Goal: Information Seeking & Learning: Check status

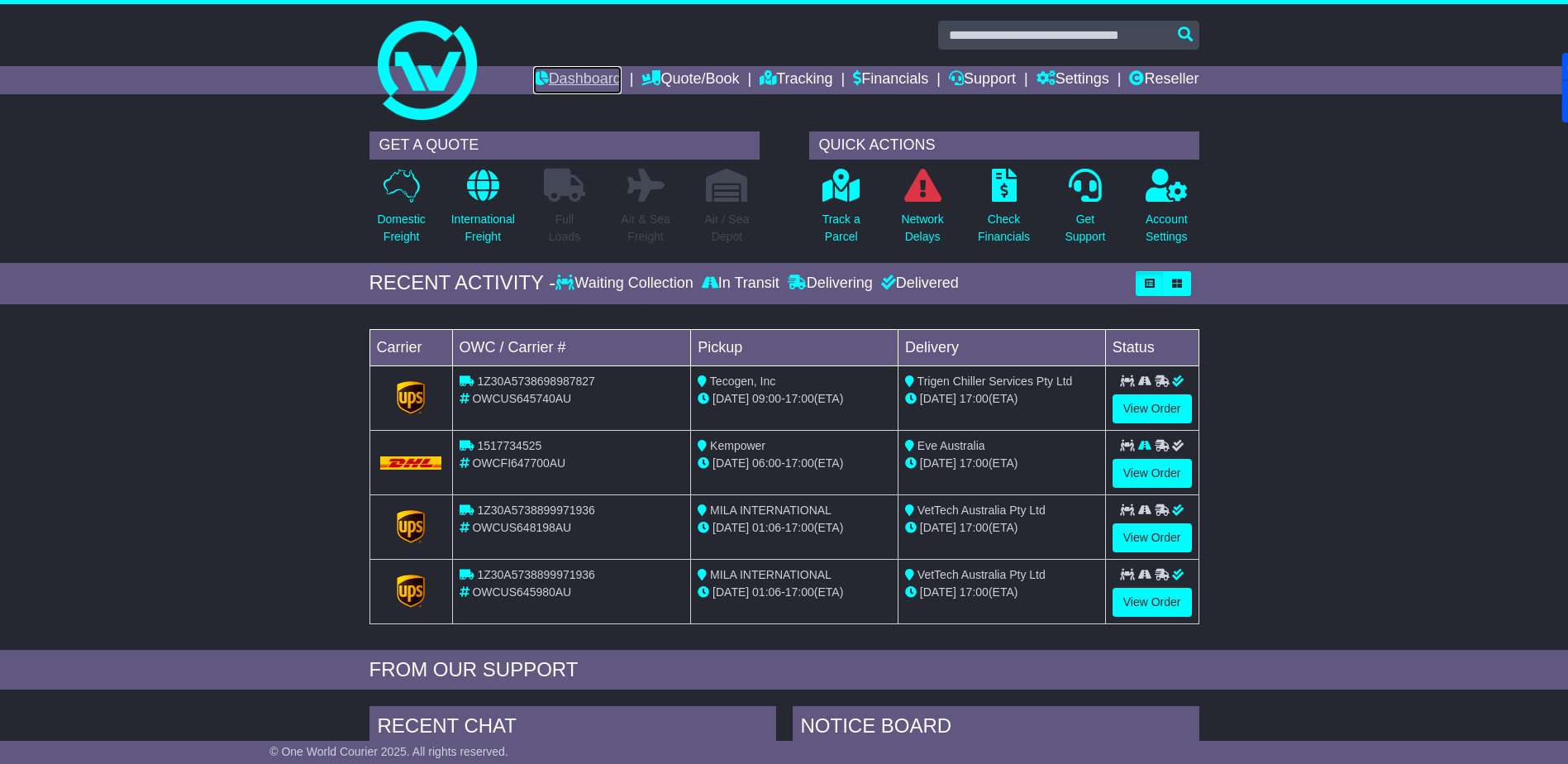
drag, startPoint x: 0, startPoint y: 0, endPoint x: 554, endPoint y: 72, distance: 558.7
click at [556, 72] on link "Dashboard" at bounding box center [577, 80] width 89 height 28
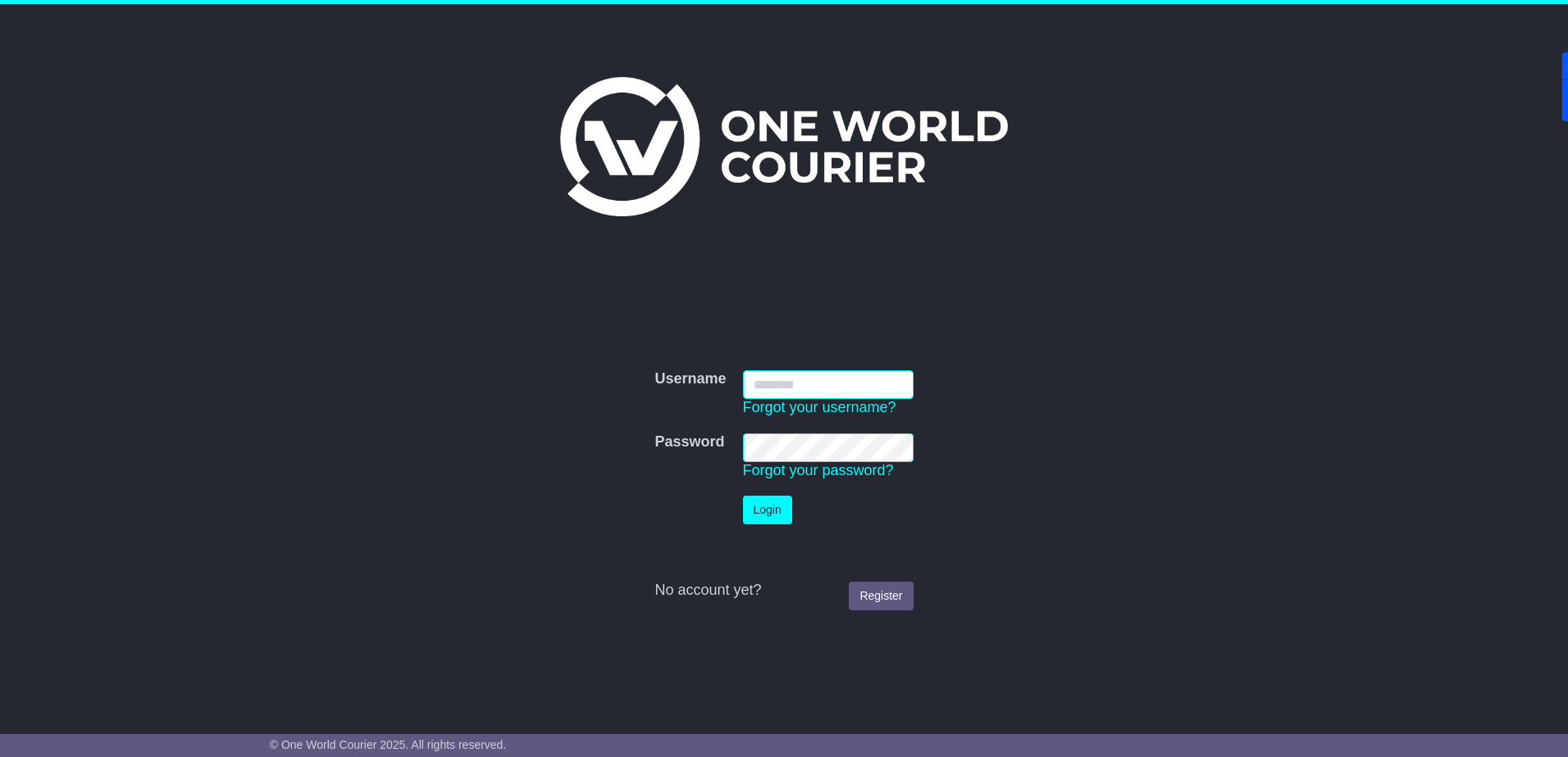
type input "**********"
click at [771, 511] on button "Login" at bounding box center [767, 509] width 49 height 29
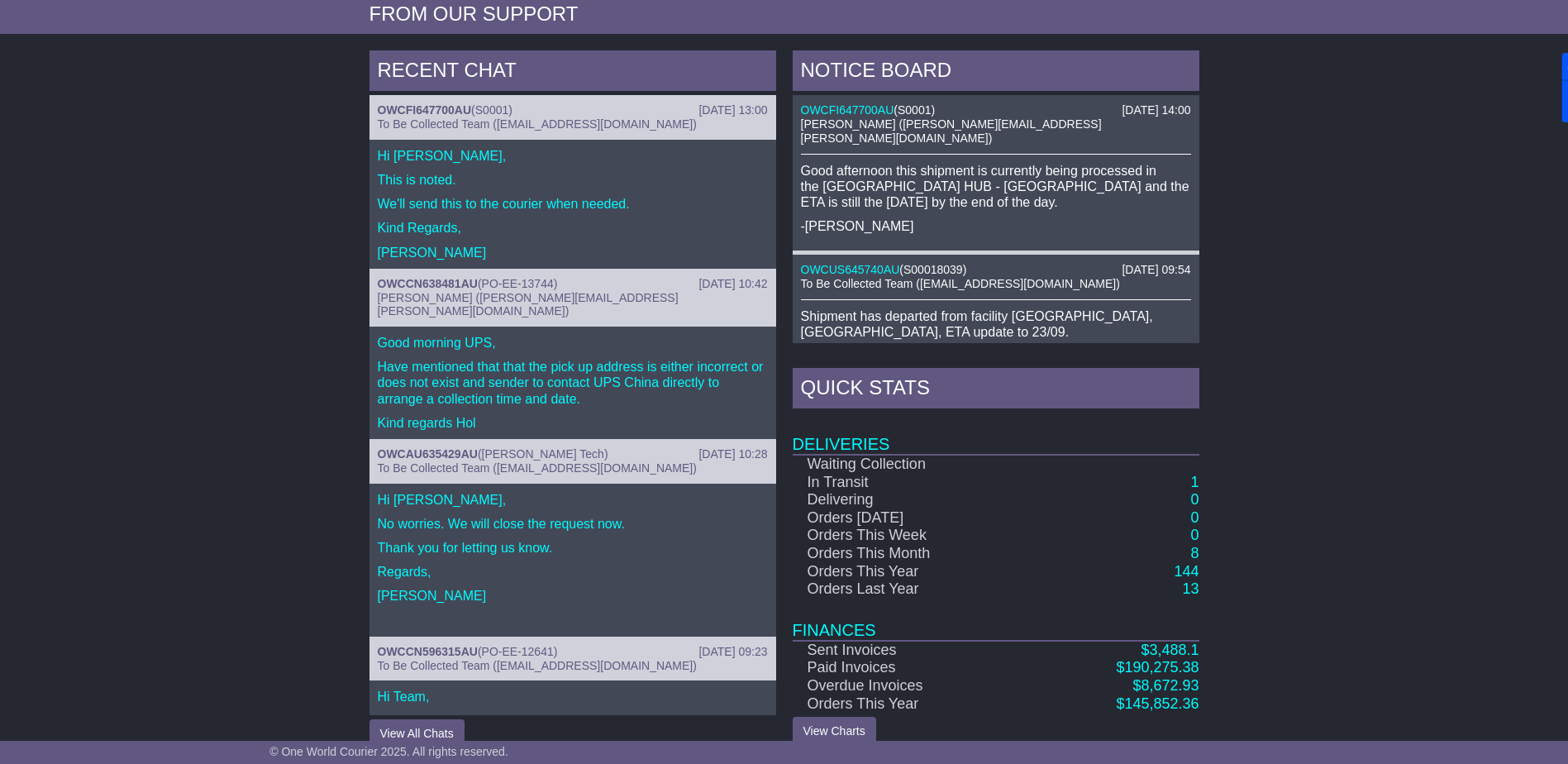
scroll to position [681, 0]
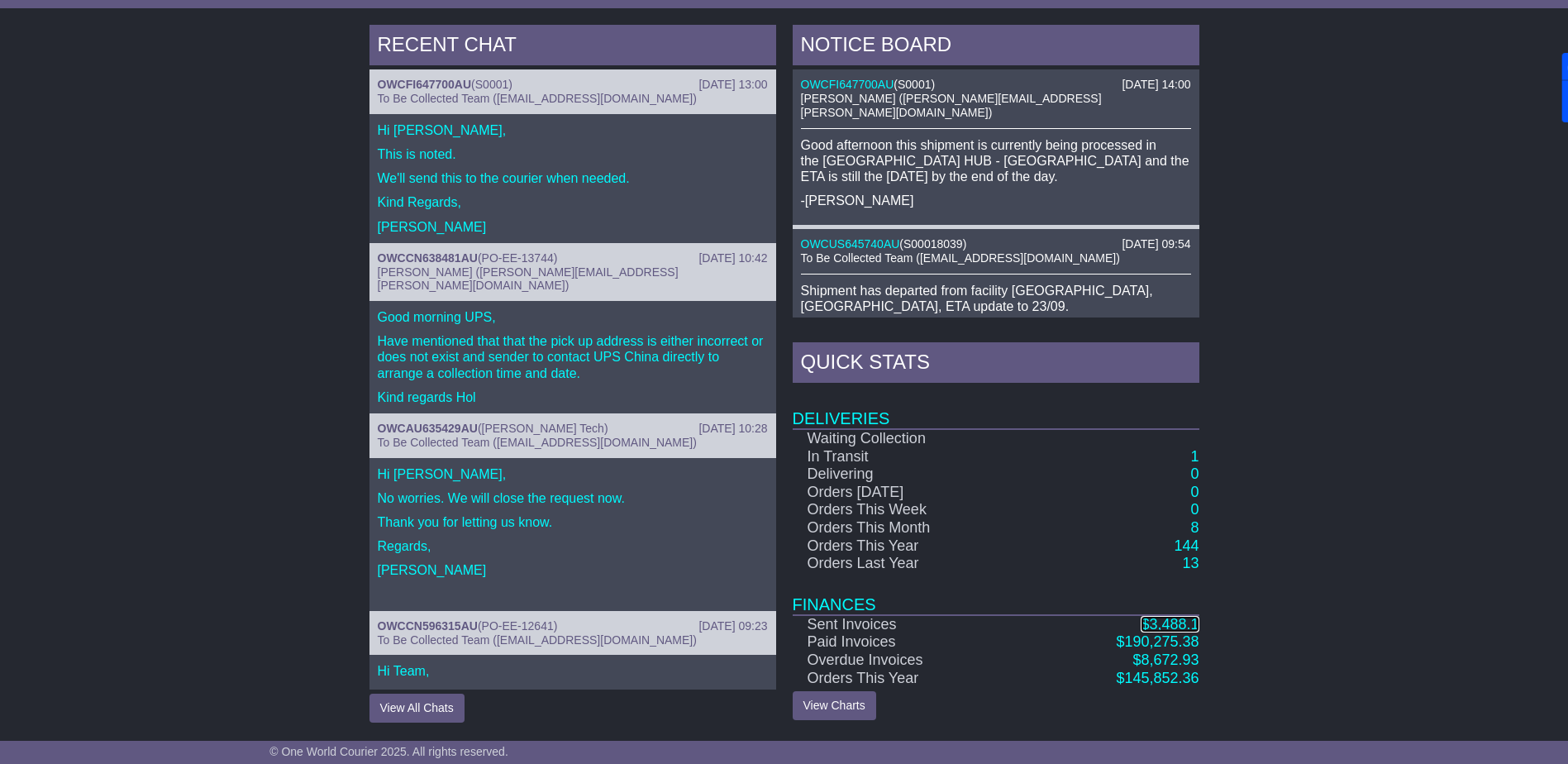
click at [1154, 624] on span "3,488.1" at bounding box center [1174, 624] width 49 height 17
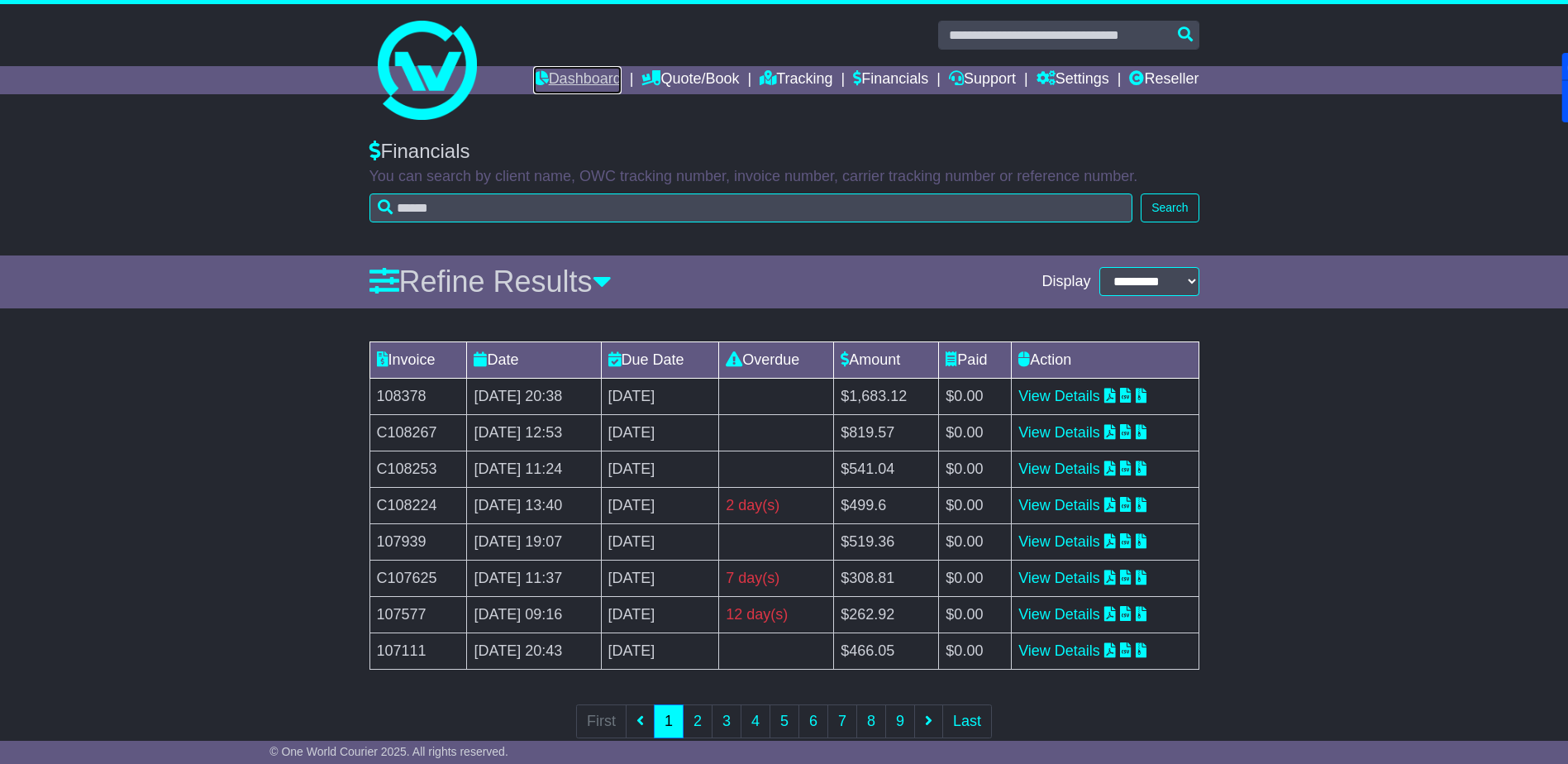
click at [589, 86] on link "Dashboard" at bounding box center [577, 80] width 89 height 28
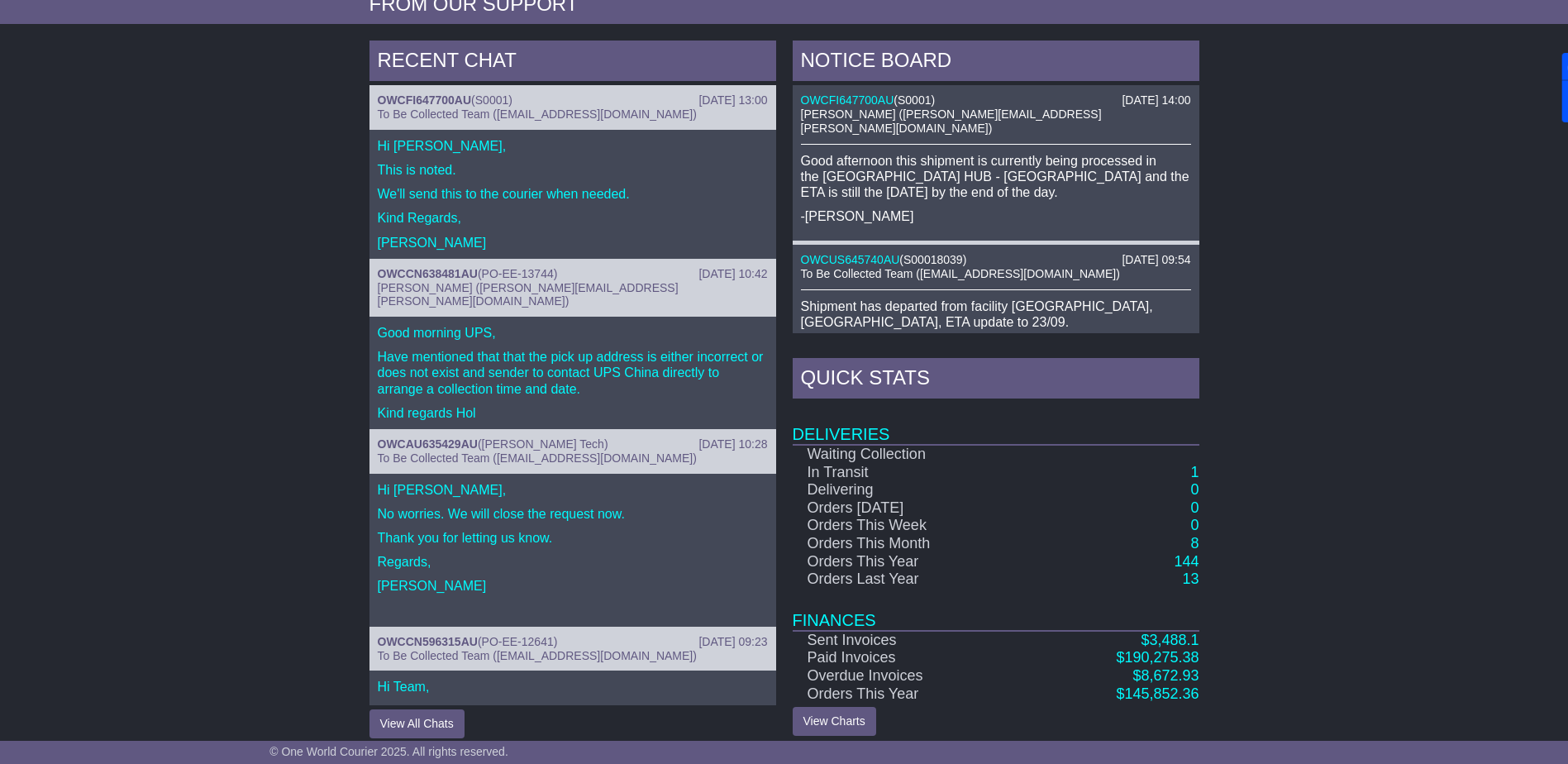
scroll to position [681, 0]
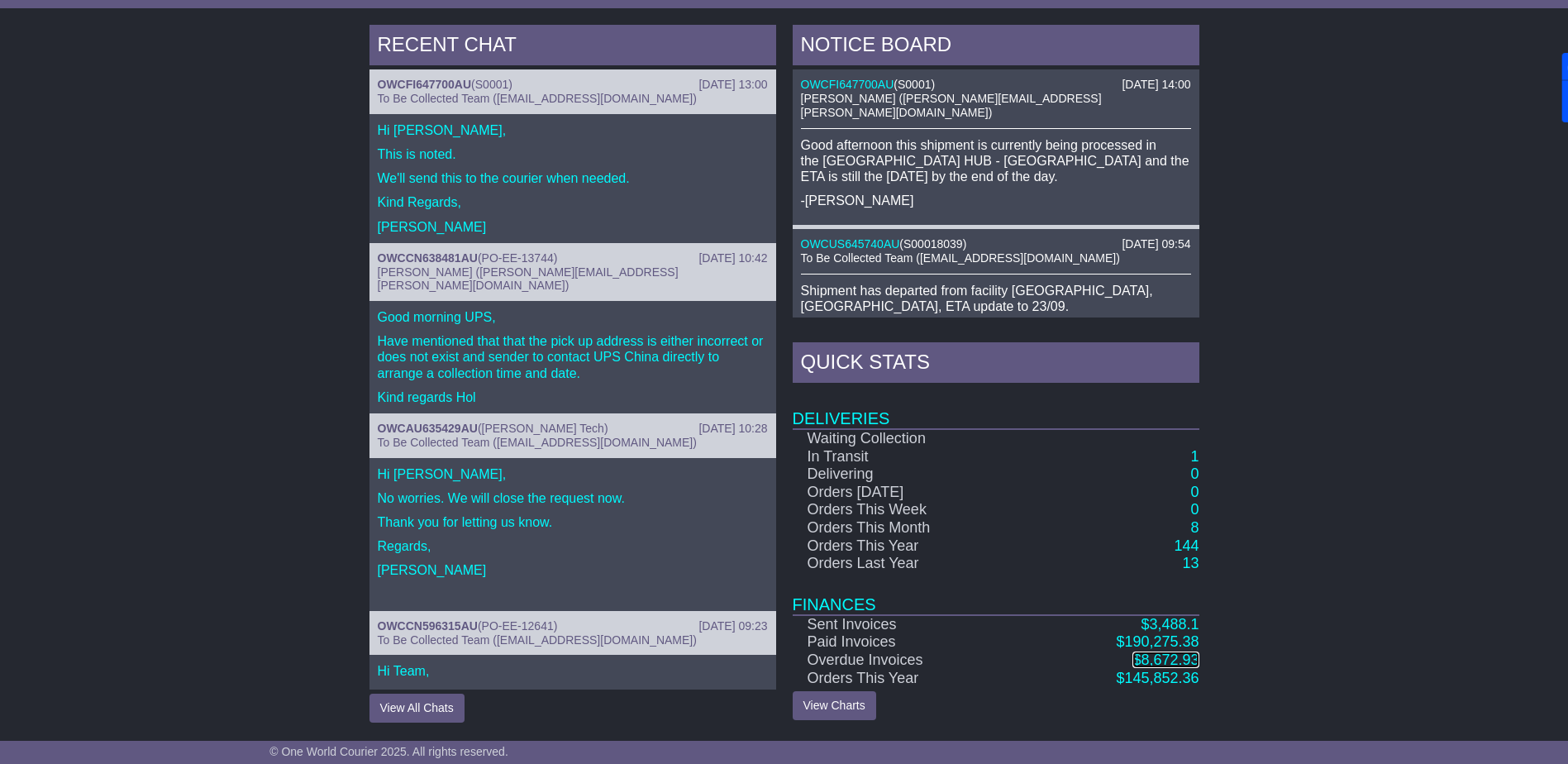
click at [1153, 661] on span "8,672.93" at bounding box center [1170, 659] width 58 height 17
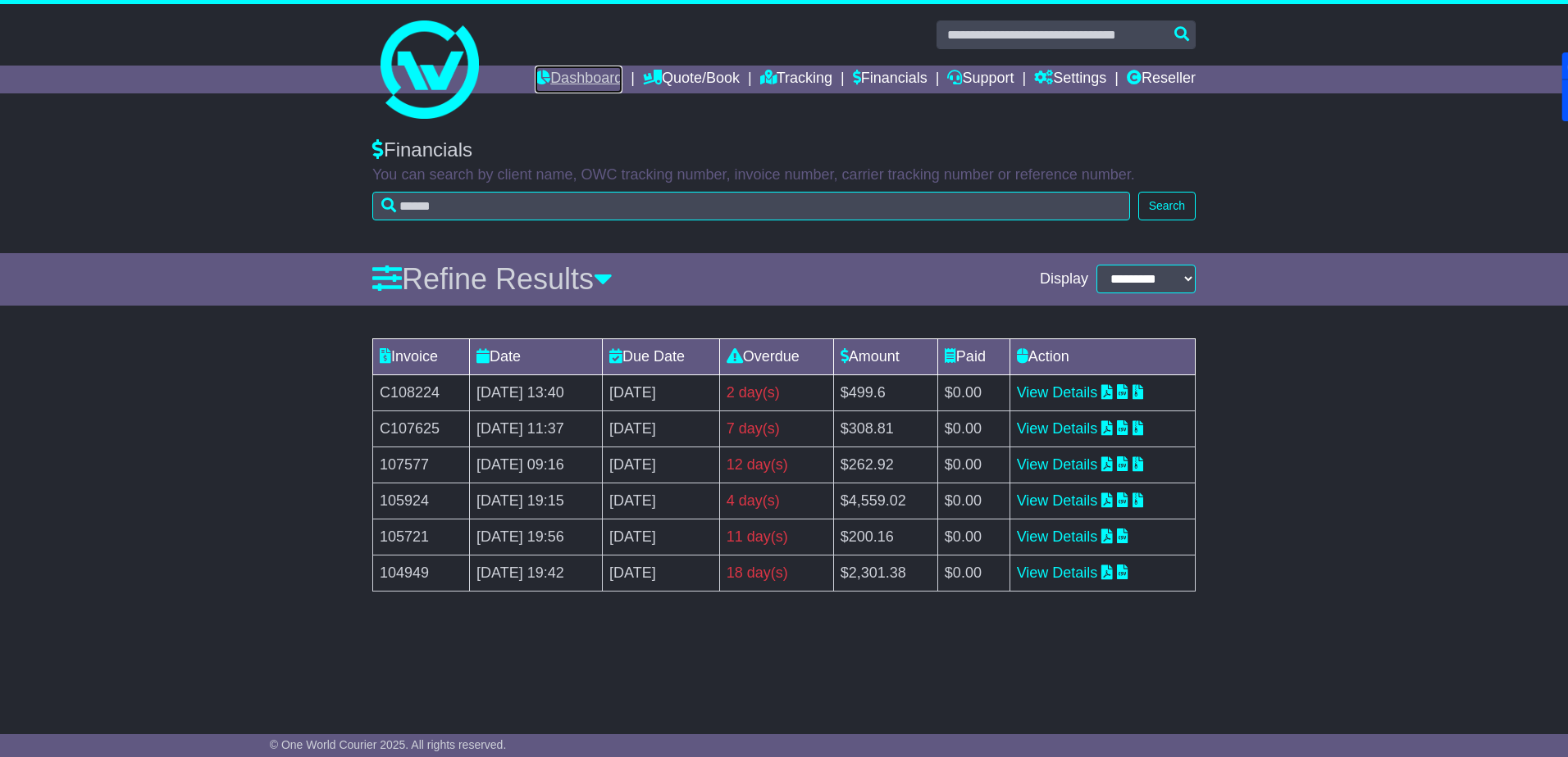
click at [565, 72] on link "Dashboard" at bounding box center [579, 79] width 88 height 28
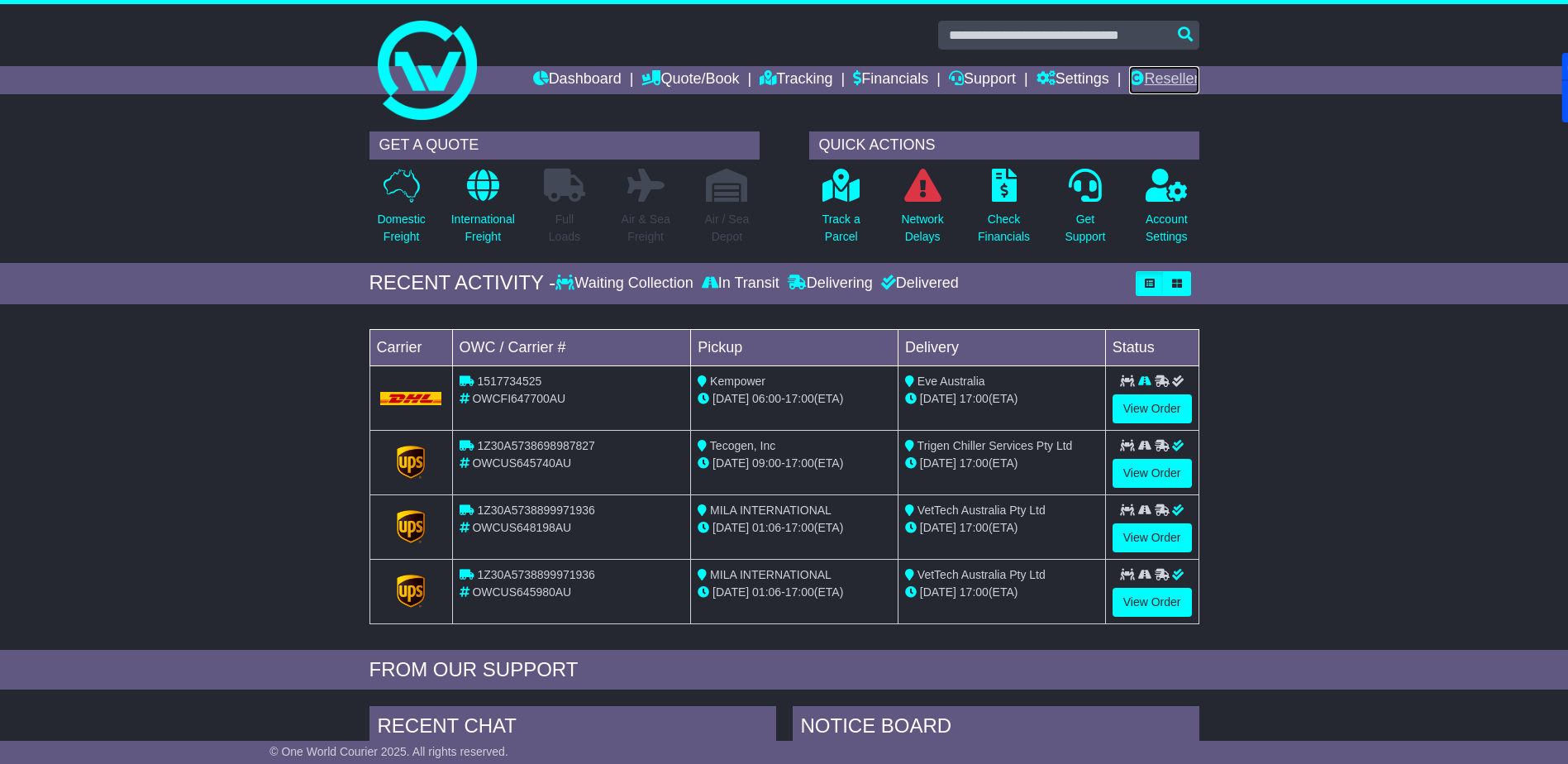
click at [1180, 82] on link "Reseller" at bounding box center [1164, 80] width 70 height 28
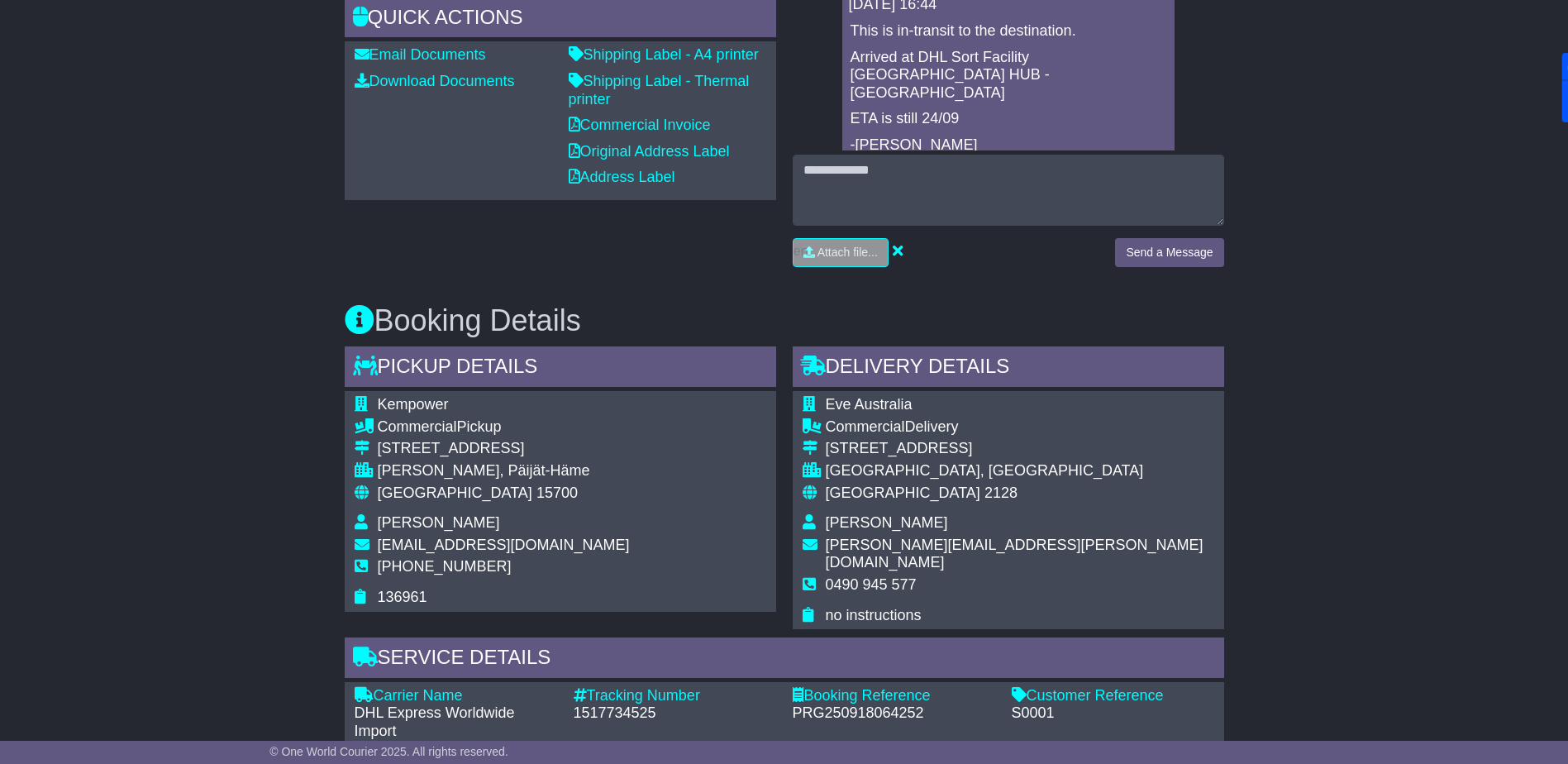
scroll to position [745, 0]
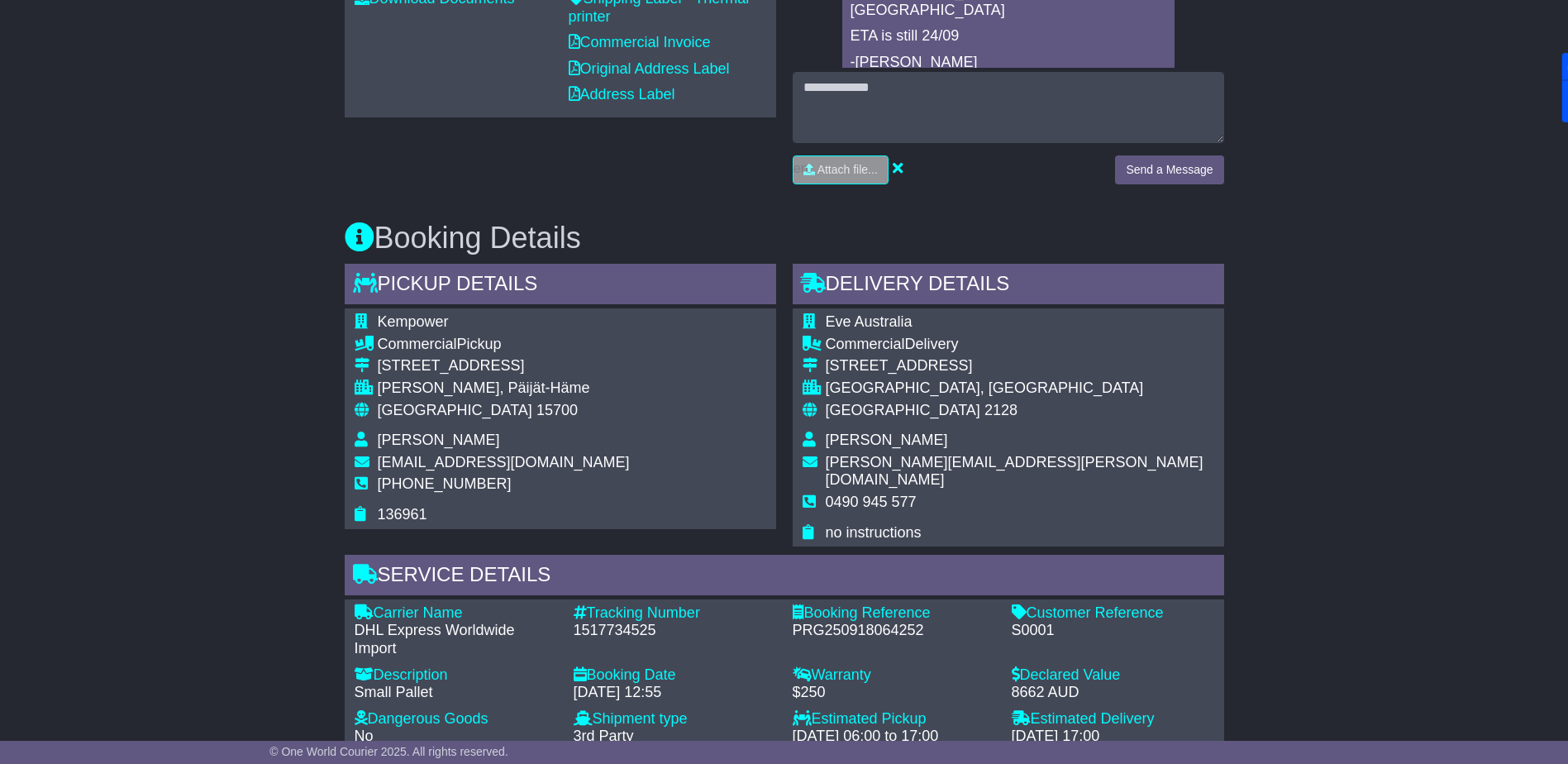
click at [607, 622] on div "1517734525" at bounding box center [675, 631] width 202 height 18
copy div "1517734525"
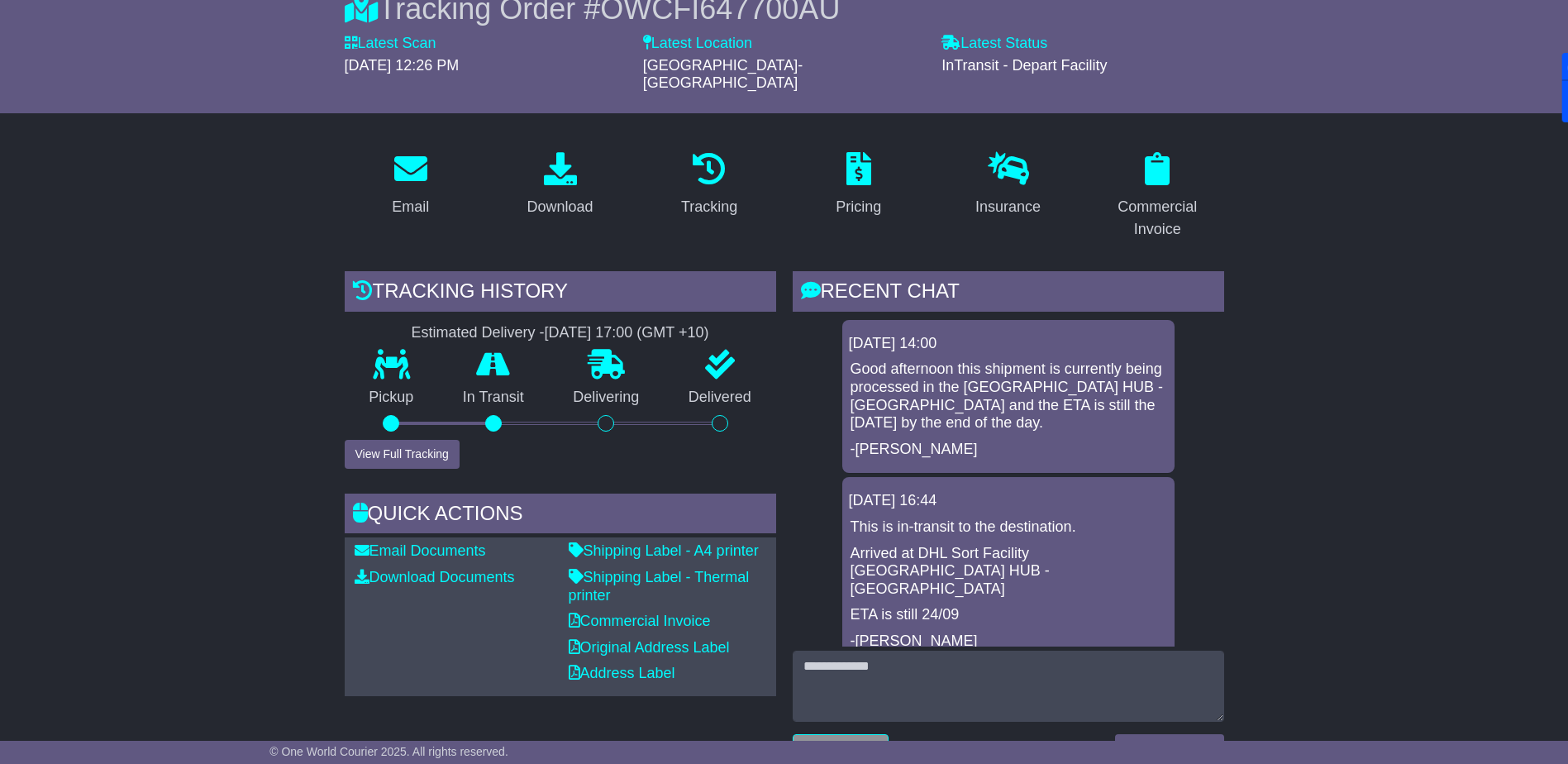
scroll to position [0, 0]
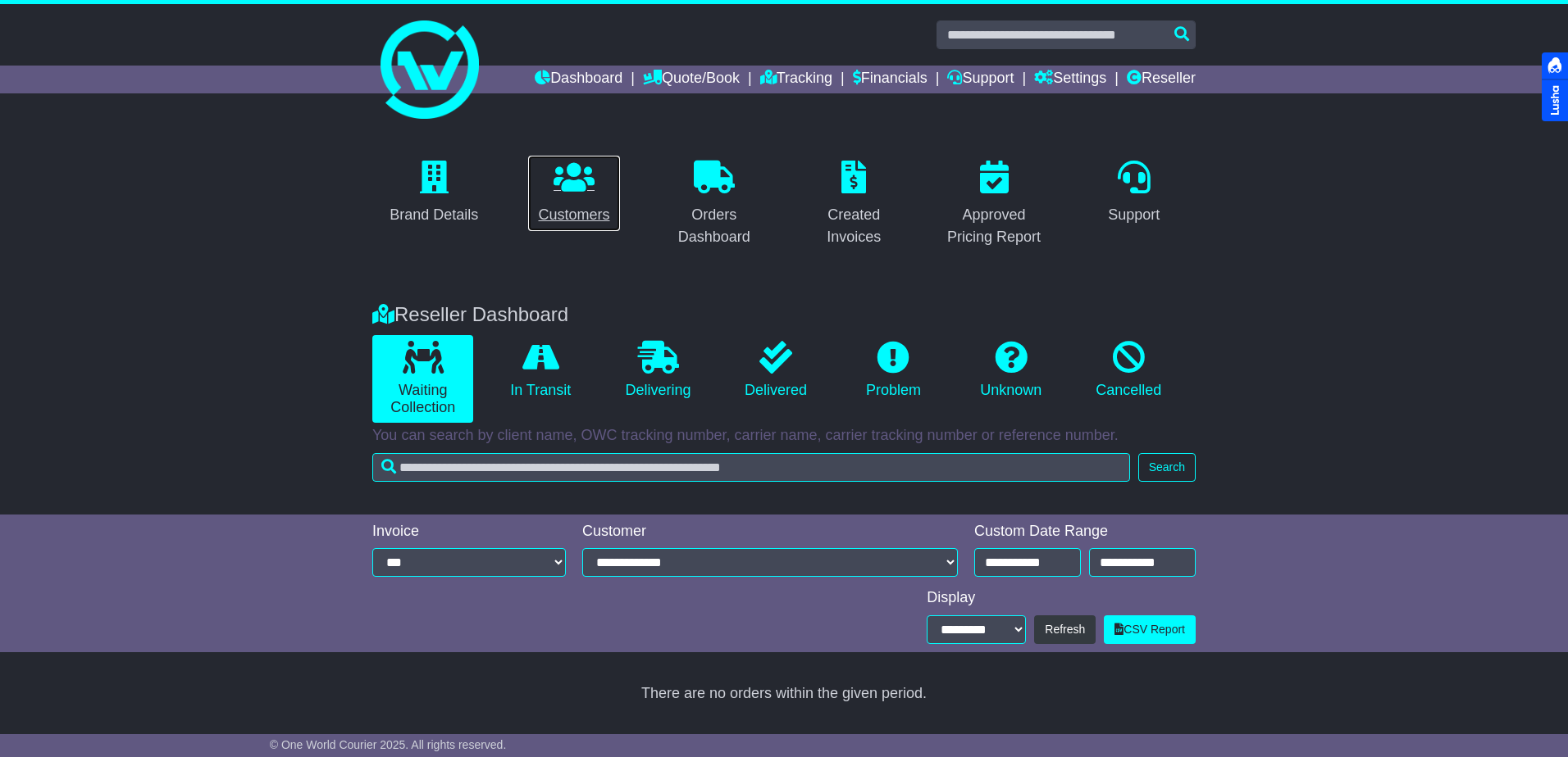
click at [564, 197] on link "Customers" at bounding box center [573, 194] width 92 height 77
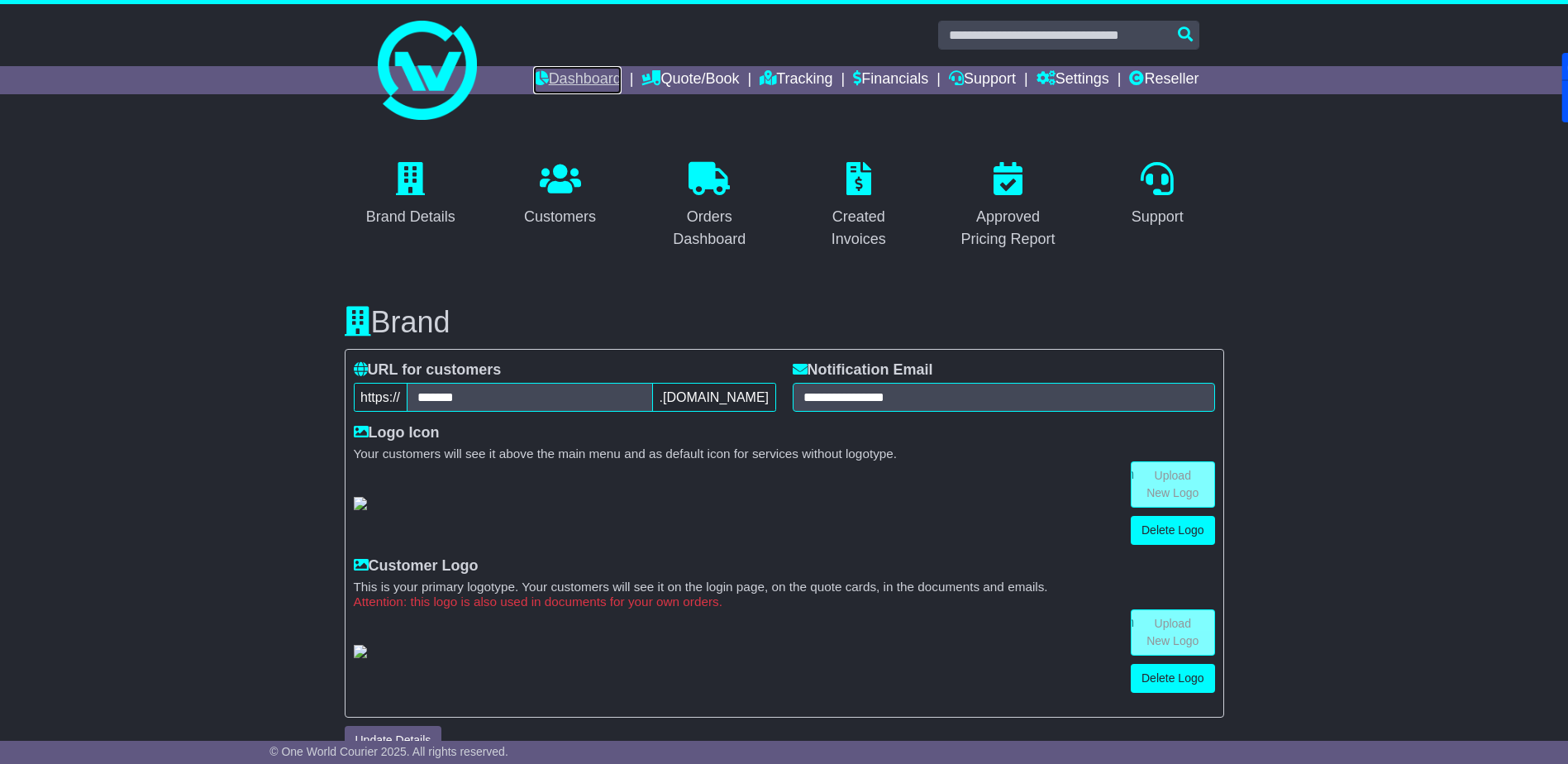
click at [577, 81] on link "Dashboard" at bounding box center [577, 80] width 89 height 28
